Goal: Navigation & Orientation: Find specific page/section

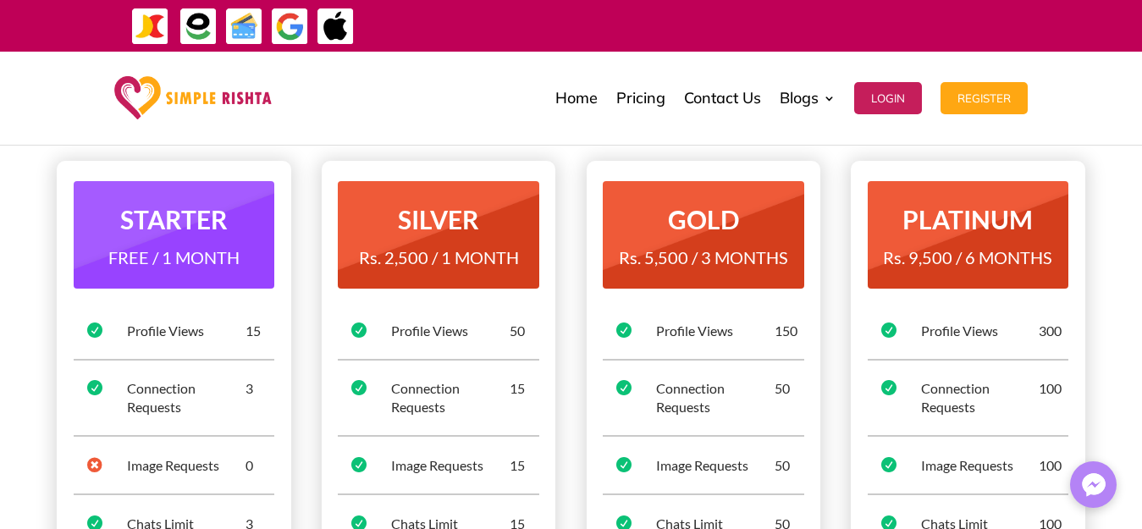
scroll to position [169, 0]
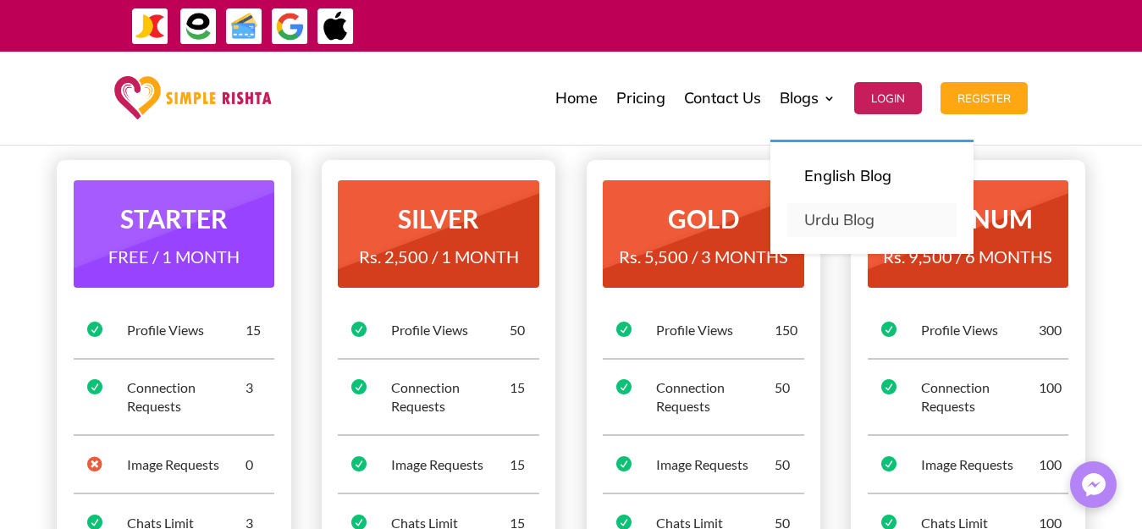
click at [833, 220] on link "Urdu Blog" at bounding box center [871, 220] width 169 height 34
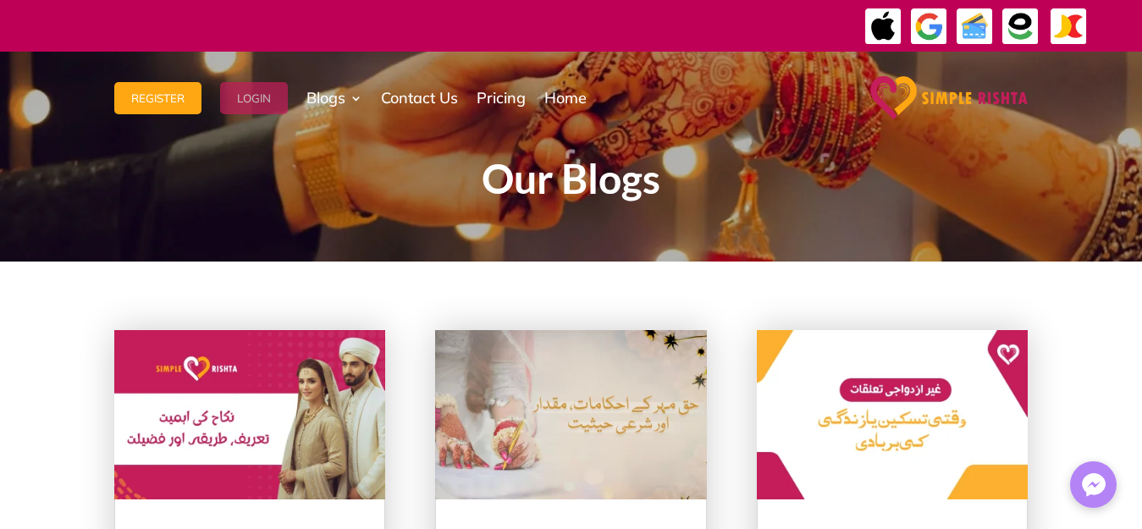
click at [262, 102] on button "Login" at bounding box center [254, 98] width 68 height 32
